Goal: Use online tool/utility: Utilize a website feature to perform a specific function

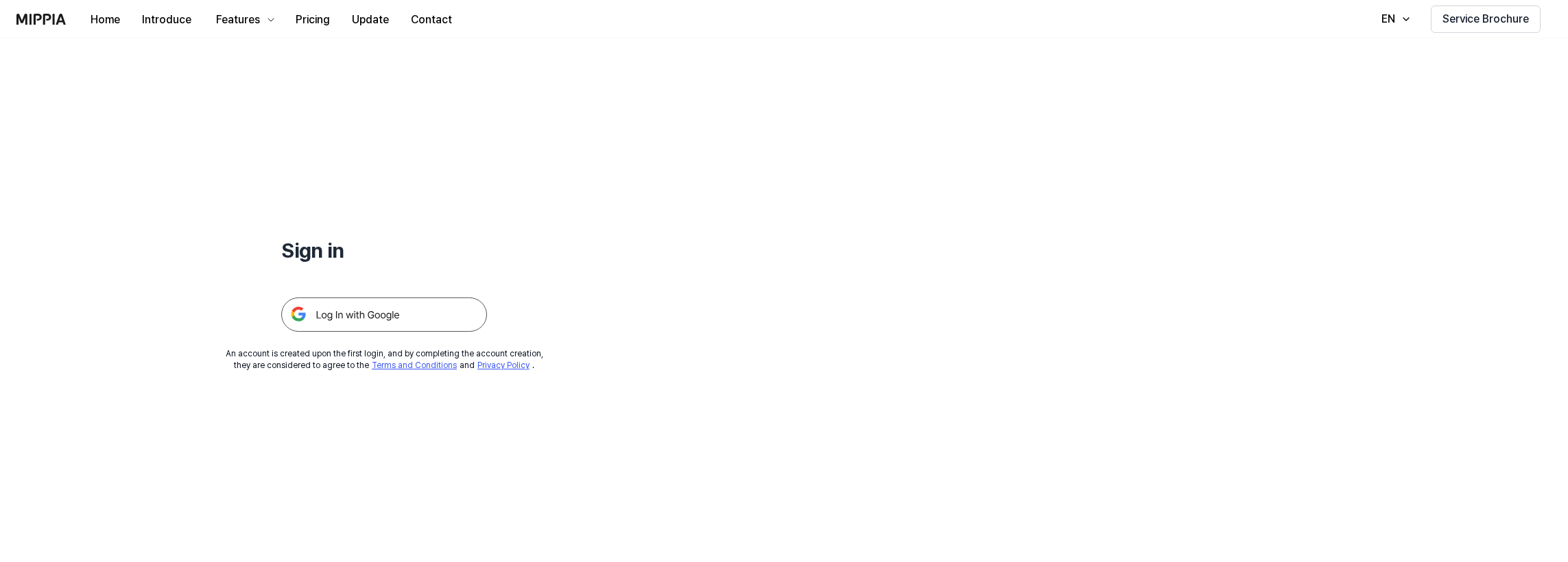
click at [414, 305] on img at bounding box center [384, 314] width 206 height 34
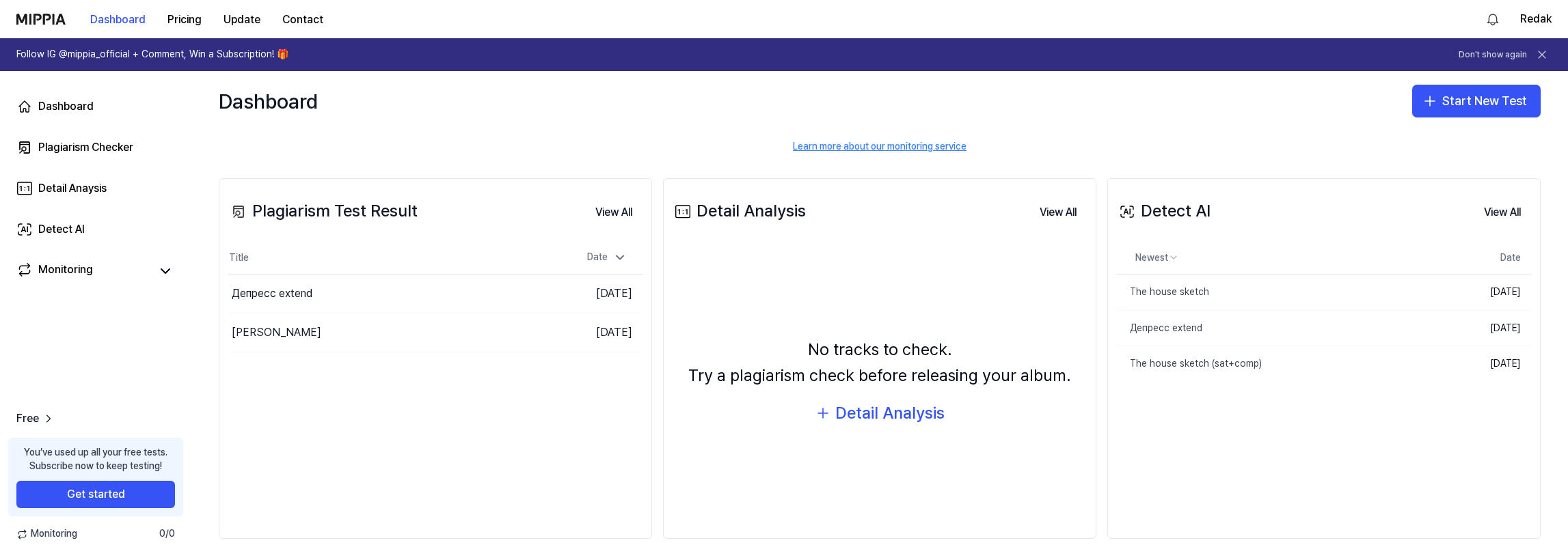
scroll to position [119, 0]
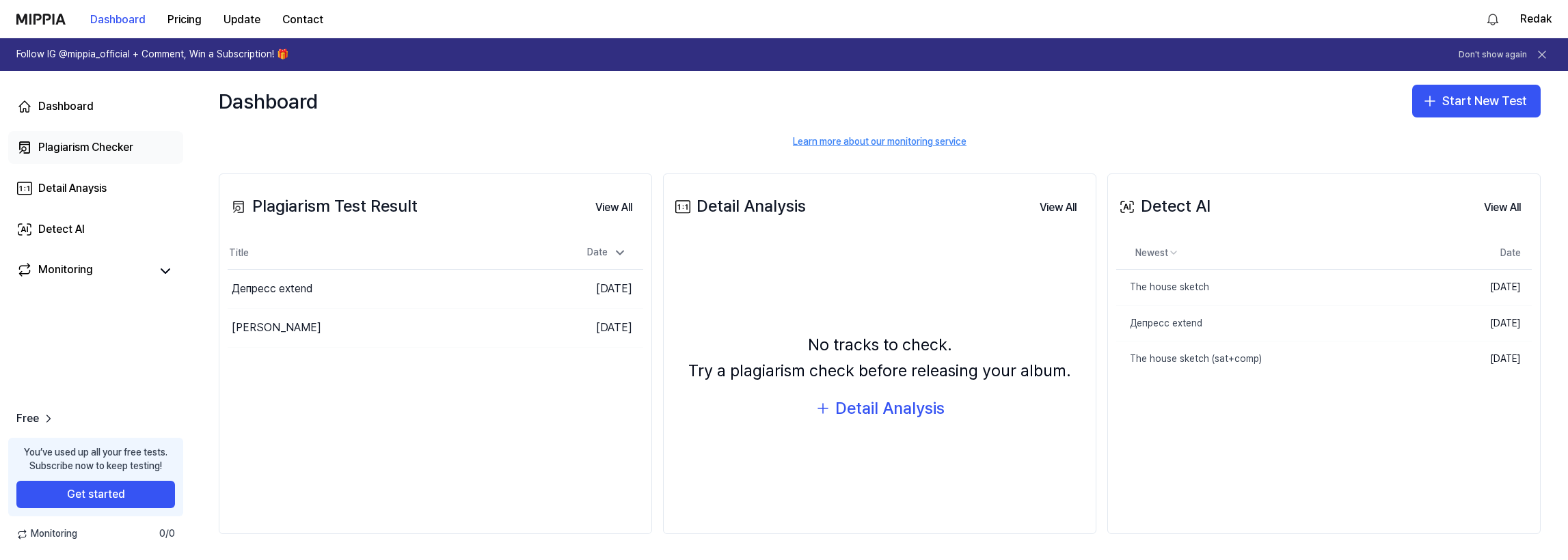
click at [103, 145] on div "Plagiarism Checker" at bounding box center [86, 148] width 95 height 17
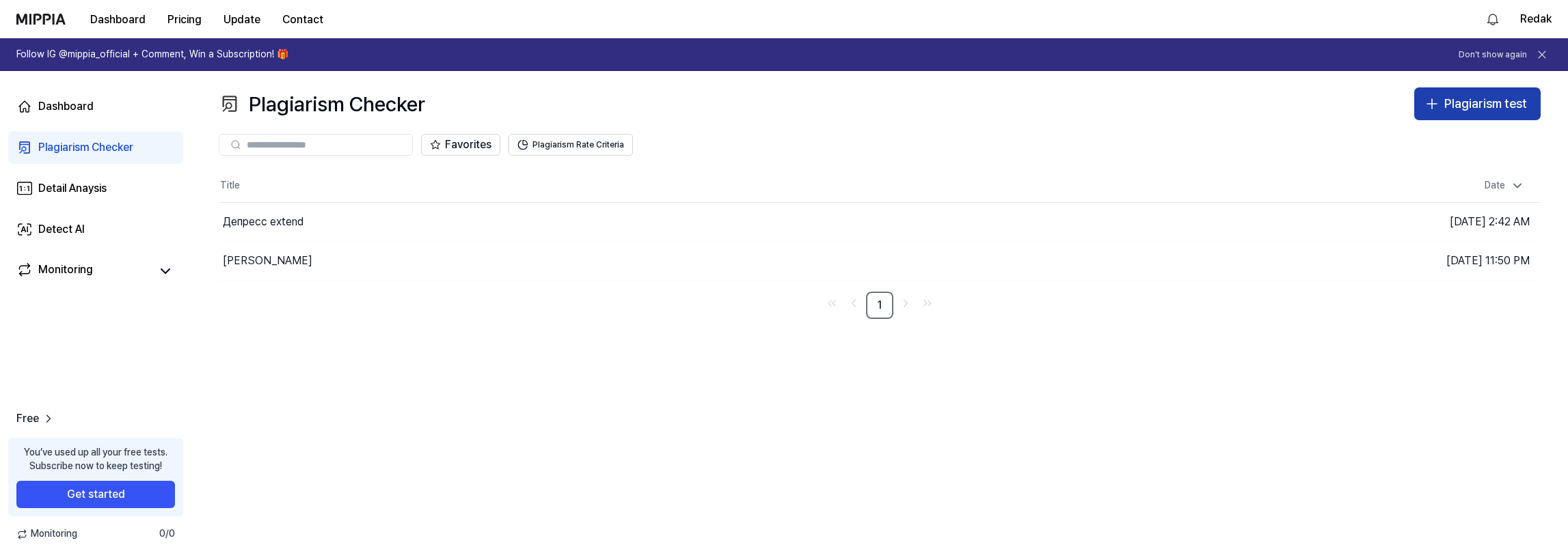
click at [1497, 98] on div "Plagiarism test" at bounding box center [1485, 104] width 83 height 20
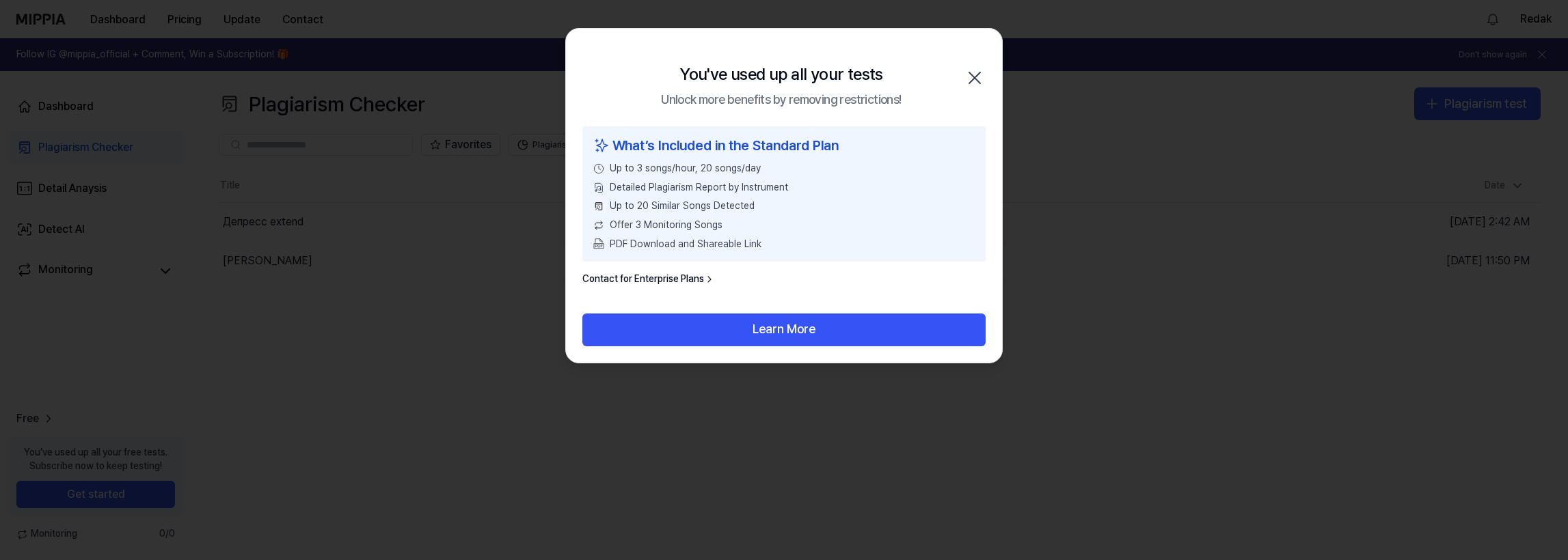
click at [967, 77] on icon "button" at bounding box center [975, 78] width 22 height 22
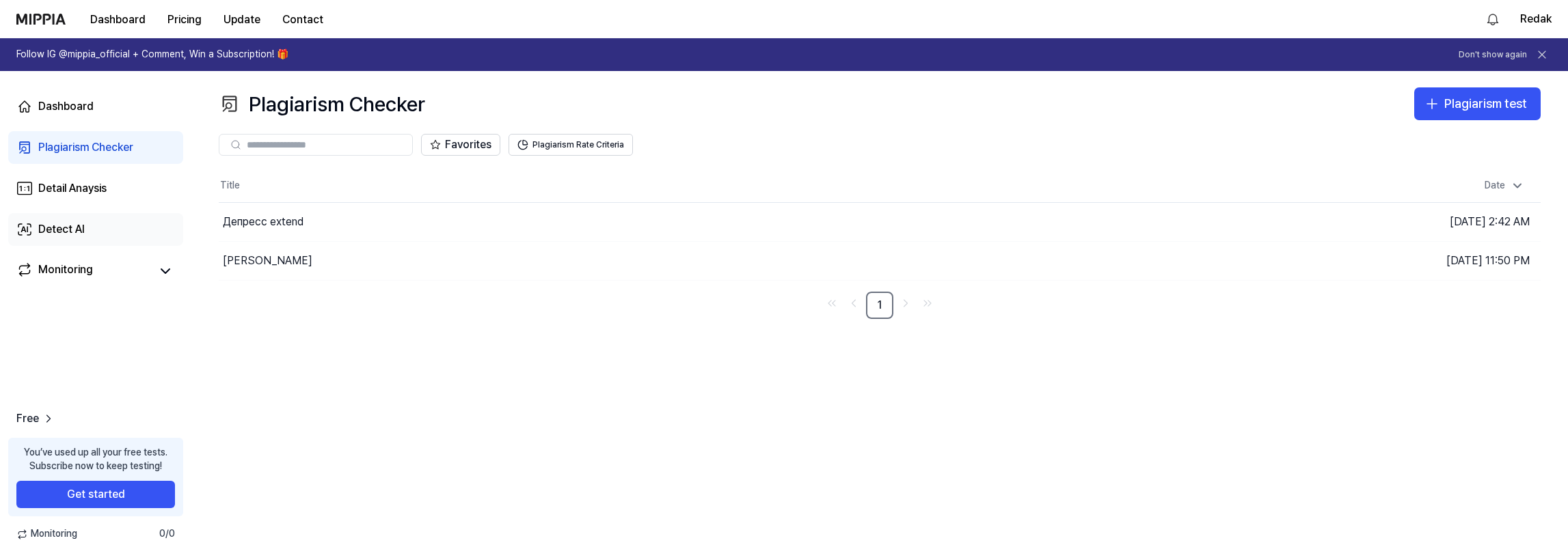
click at [102, 217] on link "Detect AI" at bounding box center [96, 229] width 175 height 32
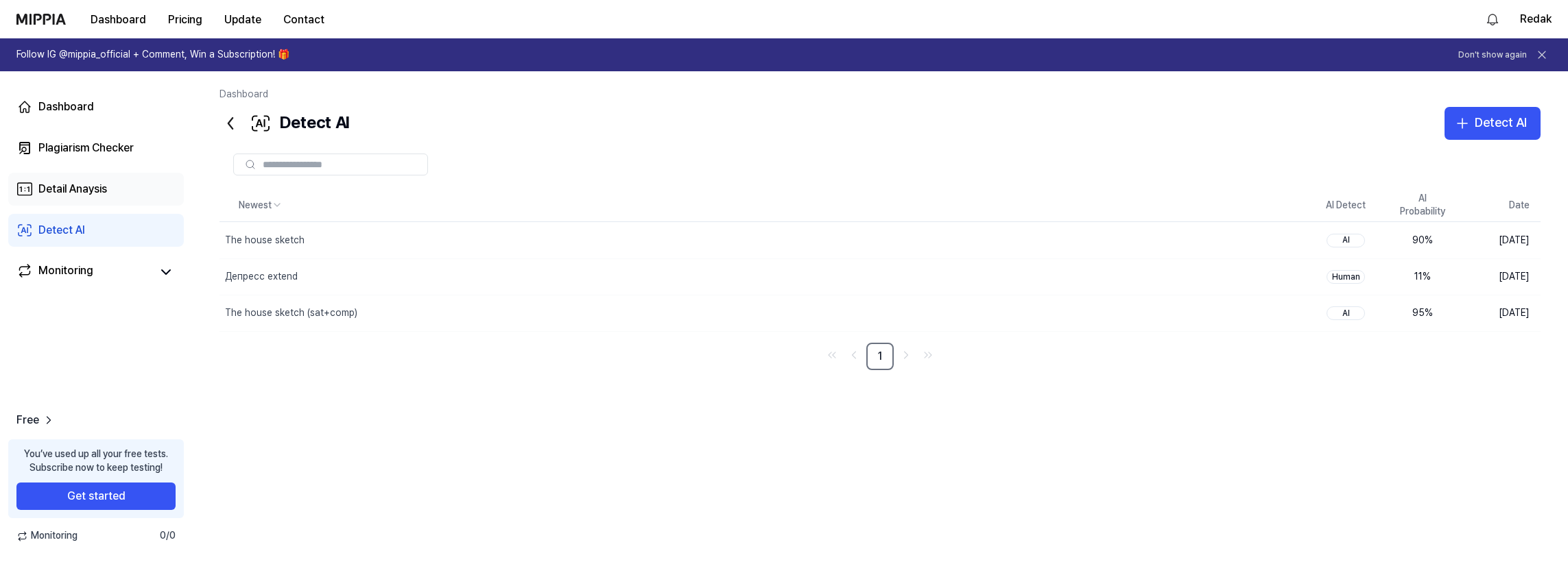
click at [105, 184] on div "Detail Anaysis" at bounding box center [73, 189] width 69 height 17
